Goal: Information Seeking & Learning: Find specific fact

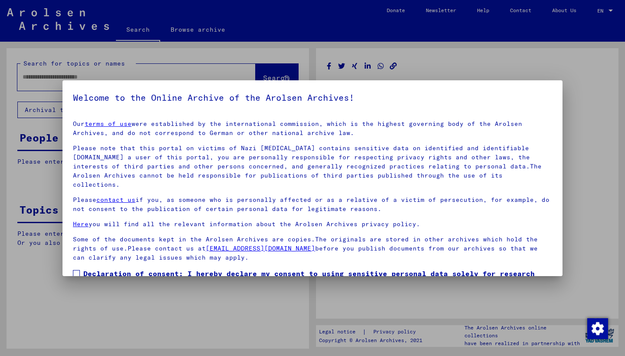
type input "********"
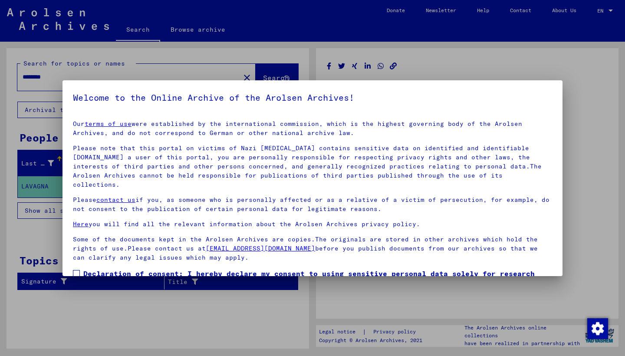
click at [511, 69] on div at bounding box center [312, 178] width 625 height 356
drag, startPoint x: 479, startPoint y: 215, endPoint x: 479, endPoint y: 189, distance: 25.2
click at [479, 189] on div "Our terms of use were established by the international commission, which is the…" at bounding box center [312, 190] width 479 height 143
click at [80, 268] on label "Declaration of consent: I hereby declare my consent to using sensitive personal…" at bounding box center [312, 283] width 479 height 31
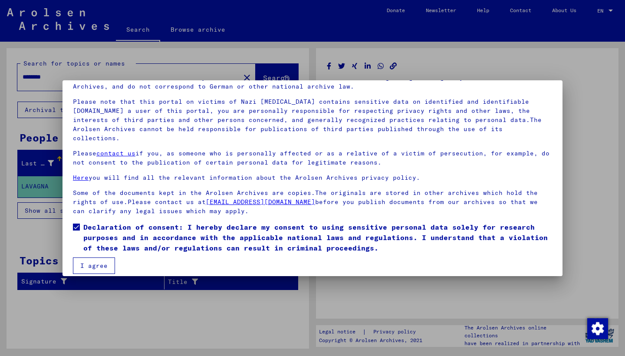
scroll to position [46, 0]
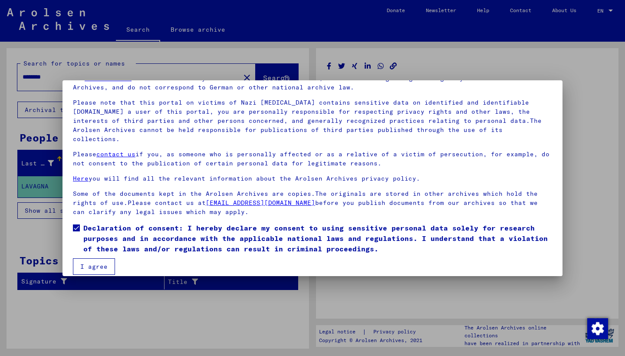
click at [106, 258] on button "I agree" at bounding box center [94, 266] width 42 height 17
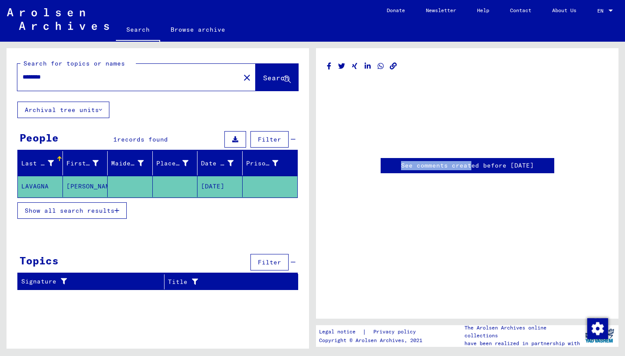
drag, startPoint x: 474, startPoint y: 107, endPoint x: 461, endPoint y: 165, distance: 59.2
click at [461, 165] on div "See comments created before [DATE]" at bounding box center [467, 116] width 281 height 114
click at [439, 238] on div "See comments created before [DATE]" at bounding box center [467, 183] width 303 height 271
click at [44, 186] on mat-cell "LAVAGNA" at bounding box center [40, 186] width 45 height 21
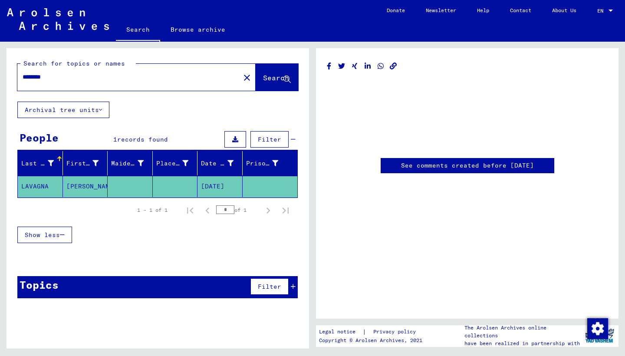
click at [251, 254] on div at bounding box center [158, 259] width 303 height 11
click at [34, 185] on mat-cell "LAVAGNA" at bounding box center [40, 186] width 45 height 21
